Goal: Task Accomplishment & Management: Manage account settings

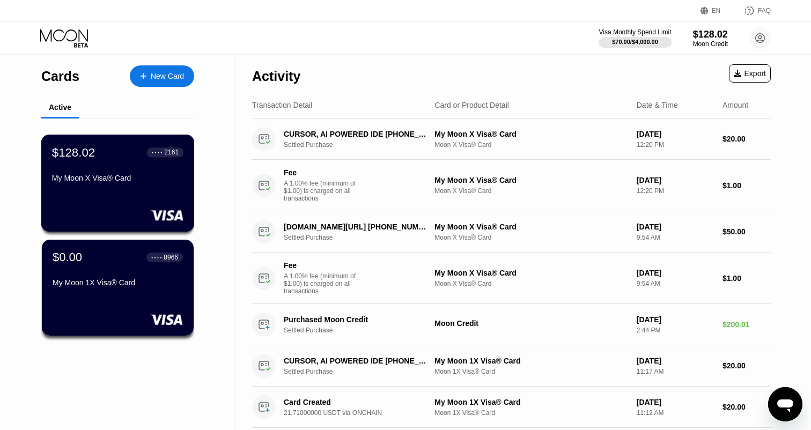
click at [139, 187] on div "My Moon X Visa® Card" at bounding box center [117, 180] width 131 height 13
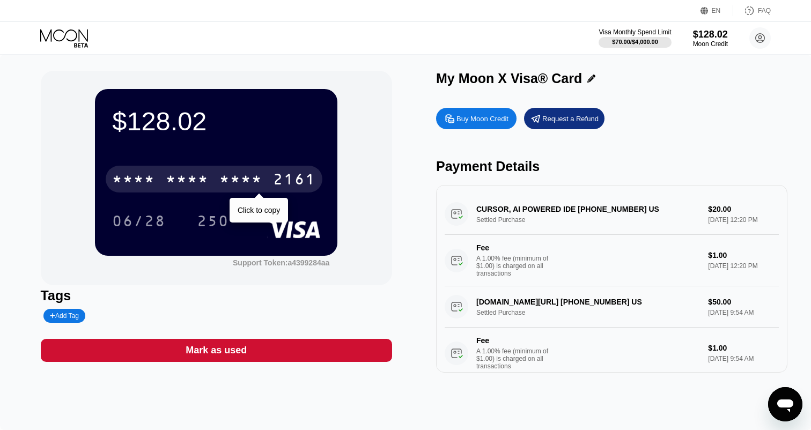
click at [284, 182] on div "2161" at bounding box center [294, 180] width 43 height 17
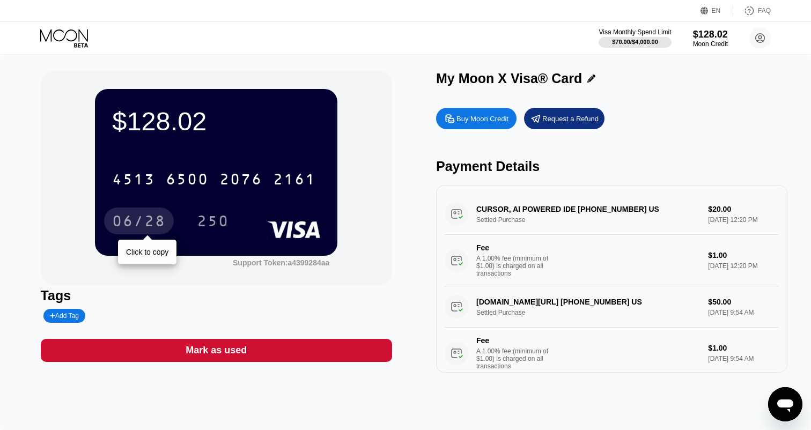
click at [133, 221] on div "06/28" at bounding box center [139, 222] width 54 height 17
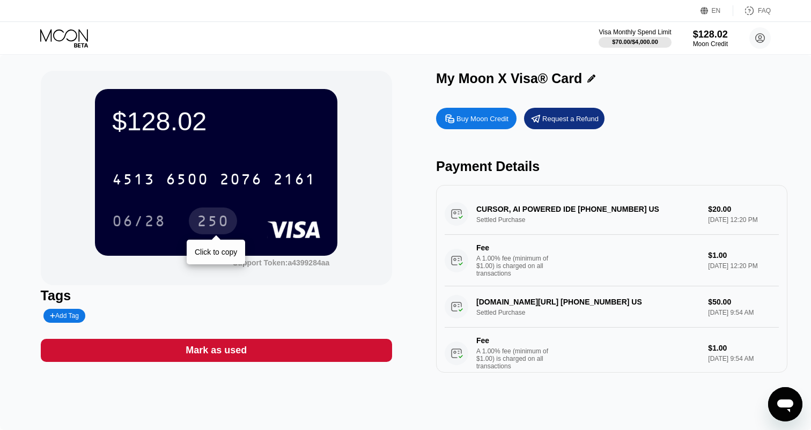
click at [223, 221] on div "250" at bounding box center [213, 222] width 32 height 17
click at [77, 35] on icon at bounding box center [65, 38] width 50 height 19
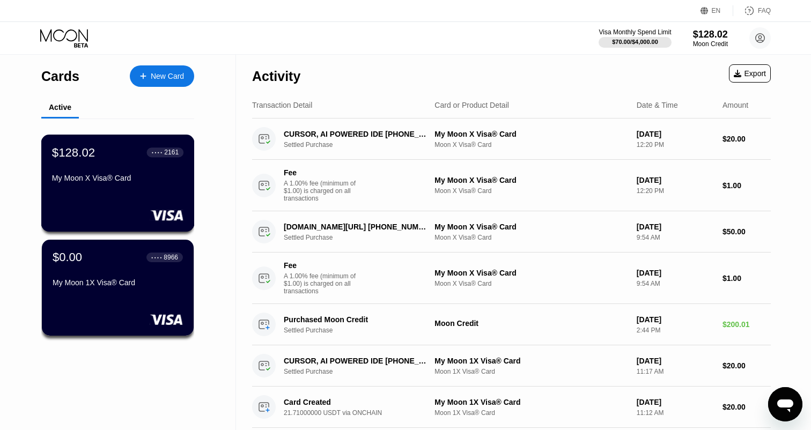
click at [122, 167] on div "$128.02 ● ● ● ● 2161 My Moon X Visa® Card" at bounding box center [117, 165] width 131 height 41
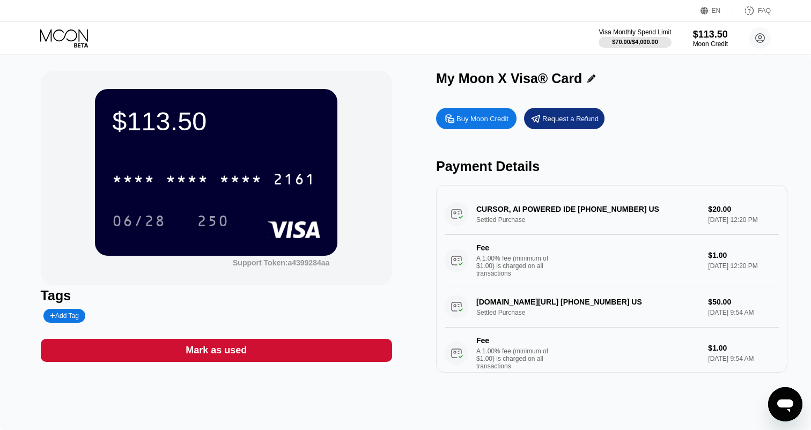
click at [313, 133] on div "$113.50" at bounding box center [216, 121] width 208 height 30
